Goal: Information Seeking & Learning: Find specific fact

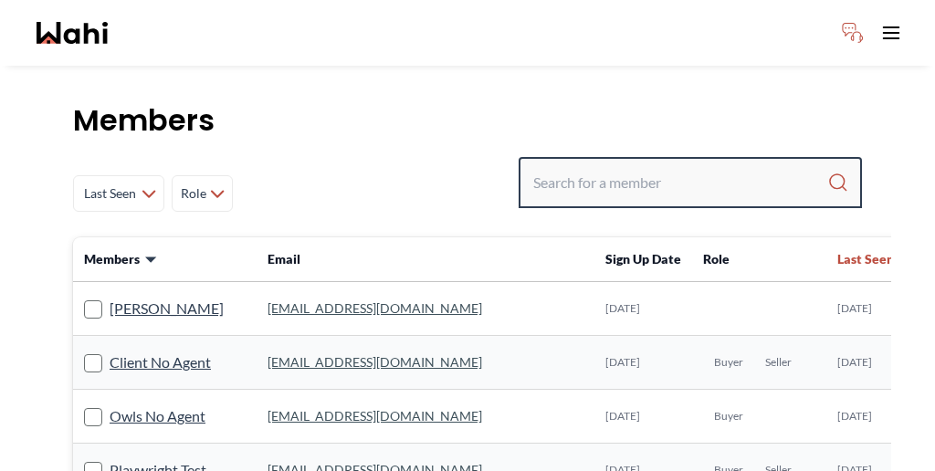
click at [736, 166] on input "Search input" at bounding box center [680, 182] width 294 height 33
paste input "[PERSON_NAME] - [PERSON_NAME] Outings Actions [PERSON_NAME]"
drag, startPoint x: 780, startPoint y: 136, endPoint x: 451, endPoint y: 113, distance: 329.5
type input "[PERSON_NAME]"
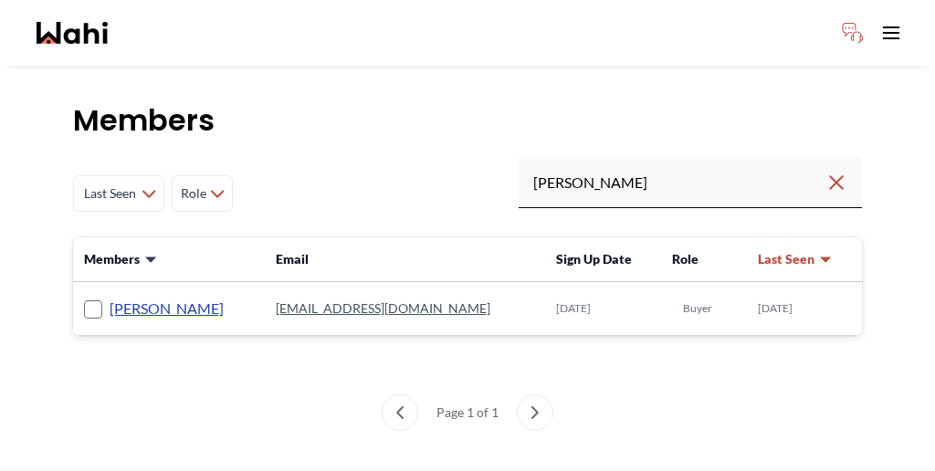
click at [121, 297] on link "[PERSON_NAME]" at bounding box center [167, 309] width 114 height 24
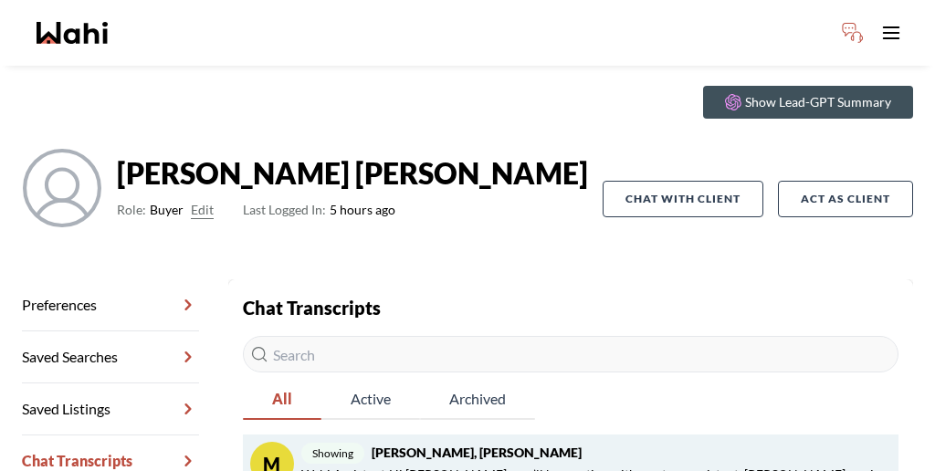
scroll to position [88, 0]
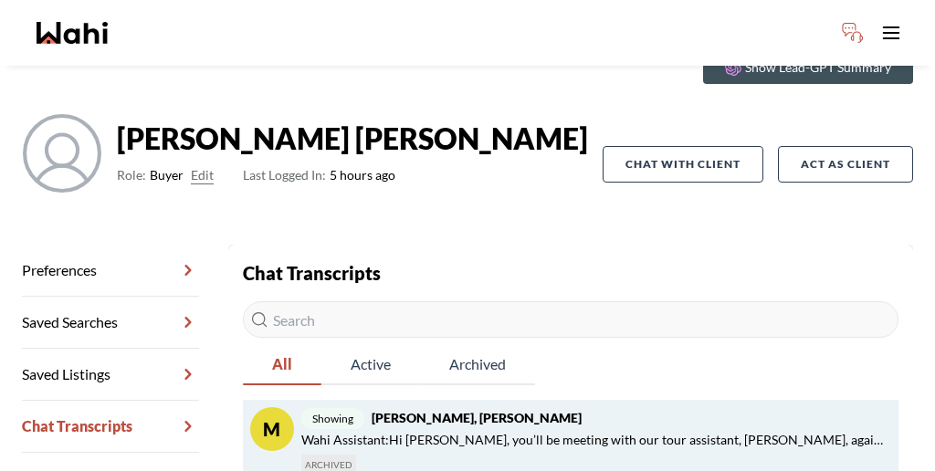
click at [508, 429] on span "Wahi Assistant : Hi [PERSON_NAME], you’ll be meeting with our tour assistant, […" at bounding box center [592, 440] width 583 height 22
